Goal: Information Seeking & Learning: Find specific page/section

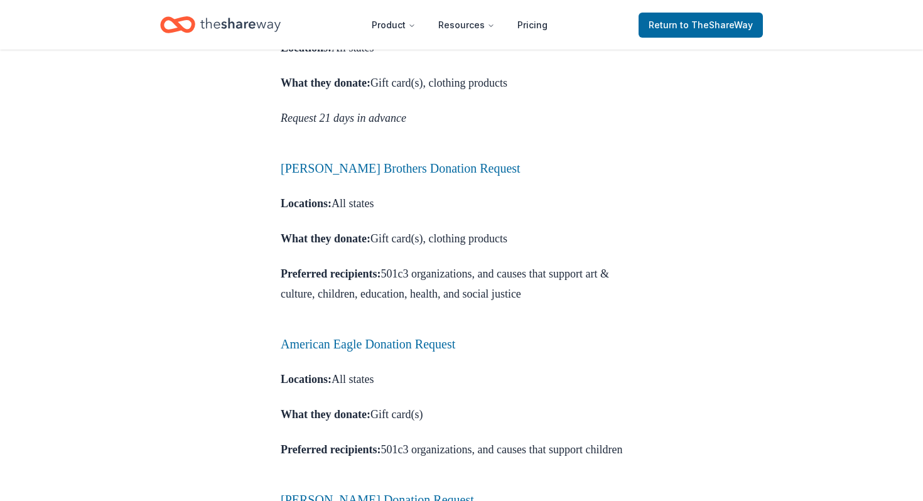
scroll to position [828, 0]
click at [410, 175] on link "[PERSON_NAME] Brothers Donation Request" at bounding box center [401, 168] width 240 height 14
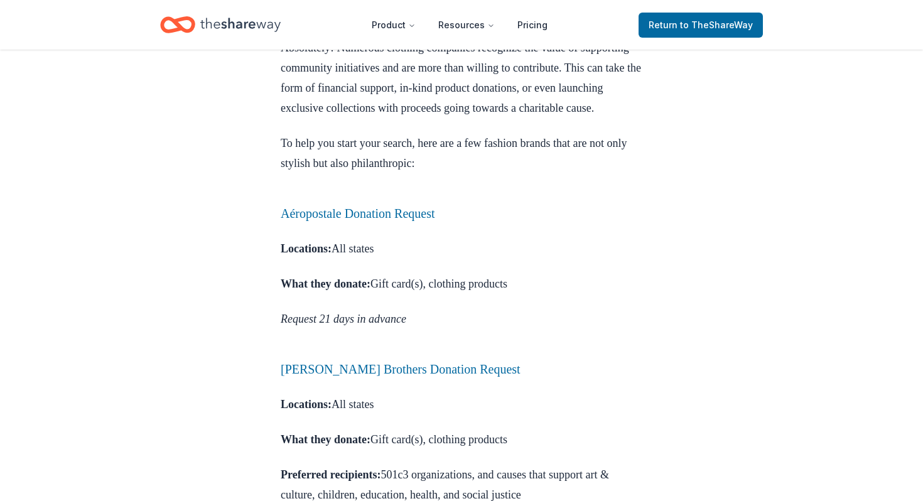
scroll to position [665, 0]
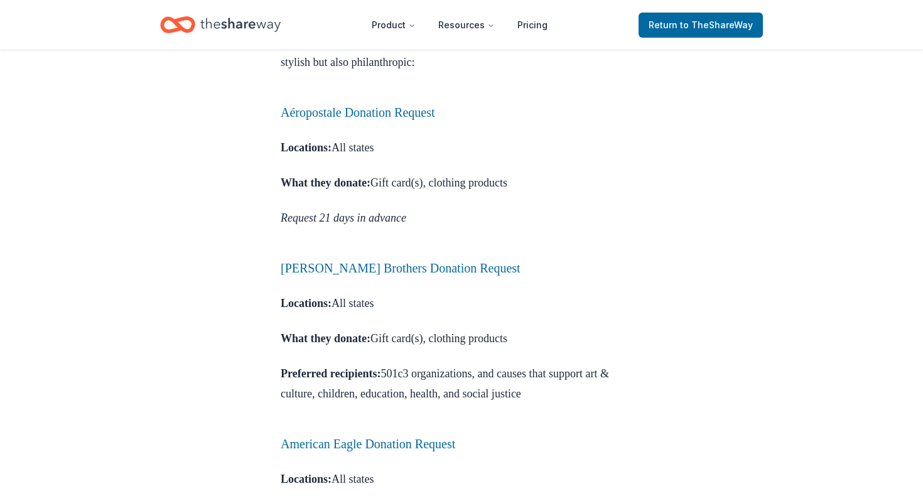
scroll to position [728, 0]
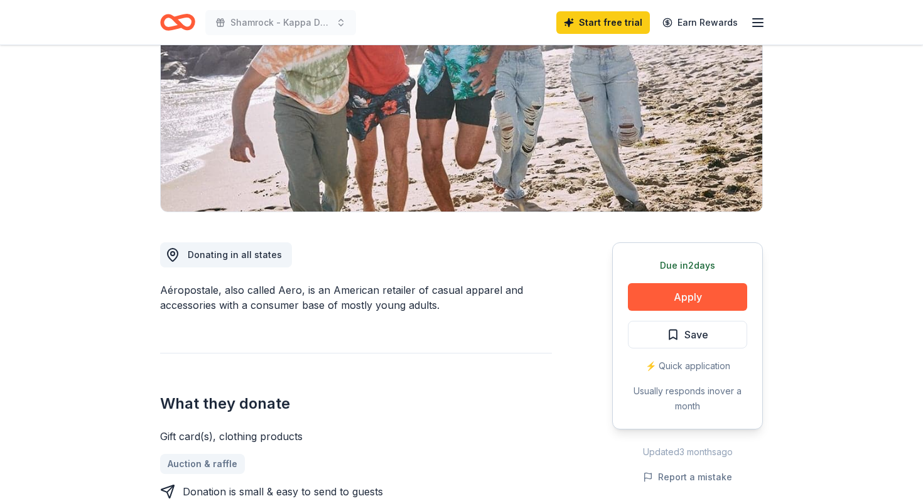
scroll to position [168, 0]
